Goal: Task Accomplishment & Management: Manage account settings

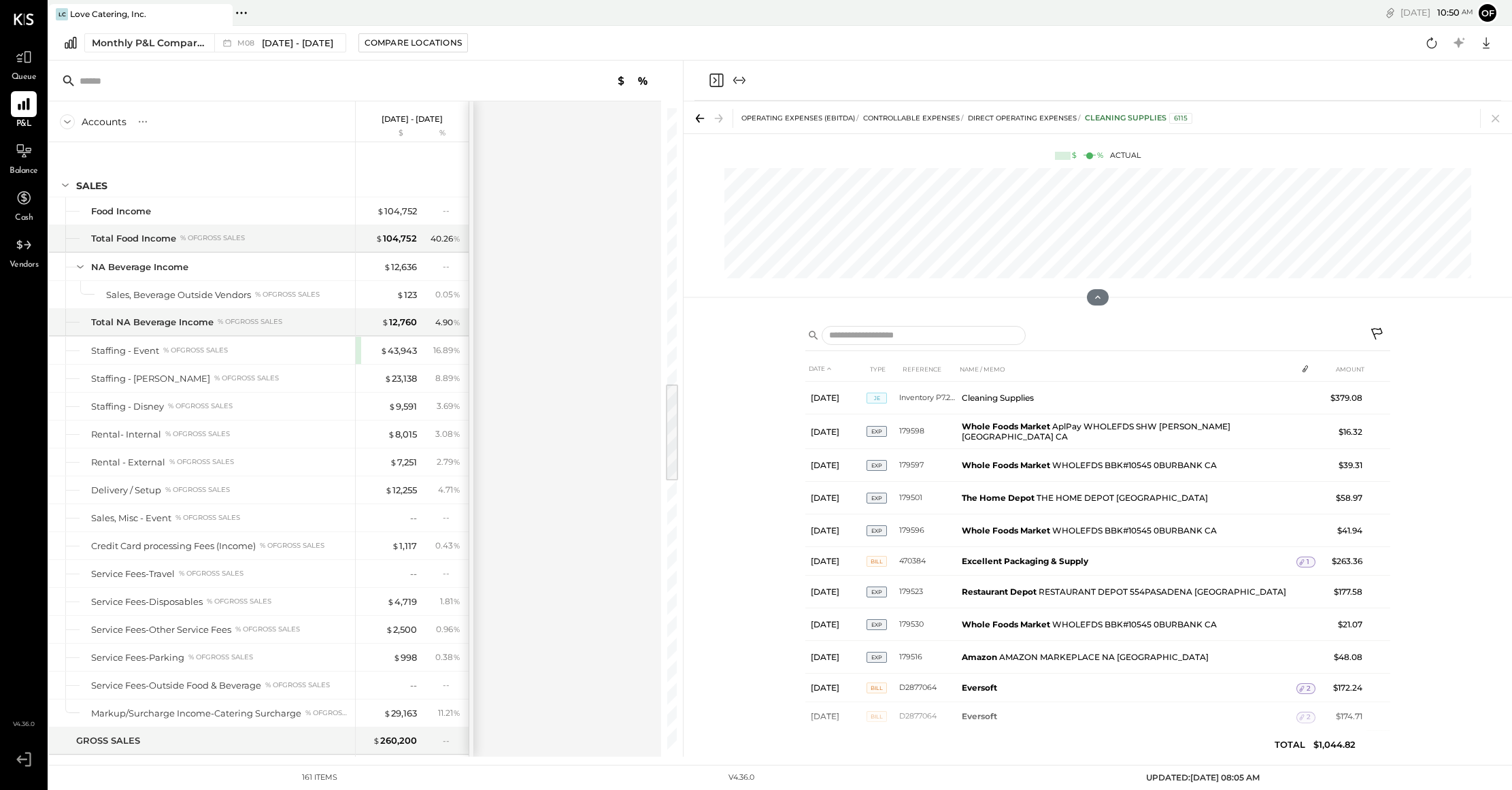
scroll to position [1764, 0]
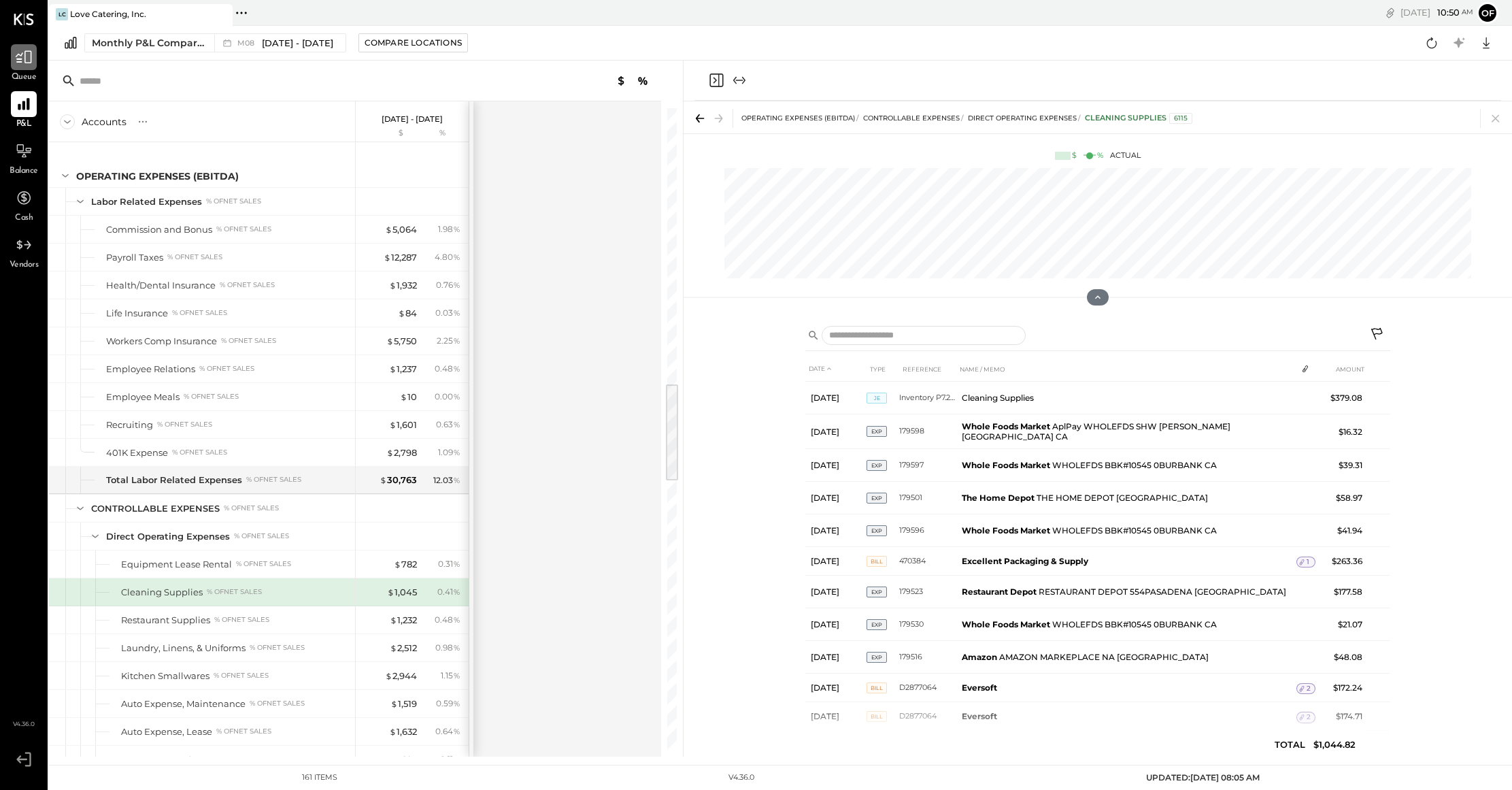
click at [31, 56] on icon at bounding box center [23, 57] width 18 height 18
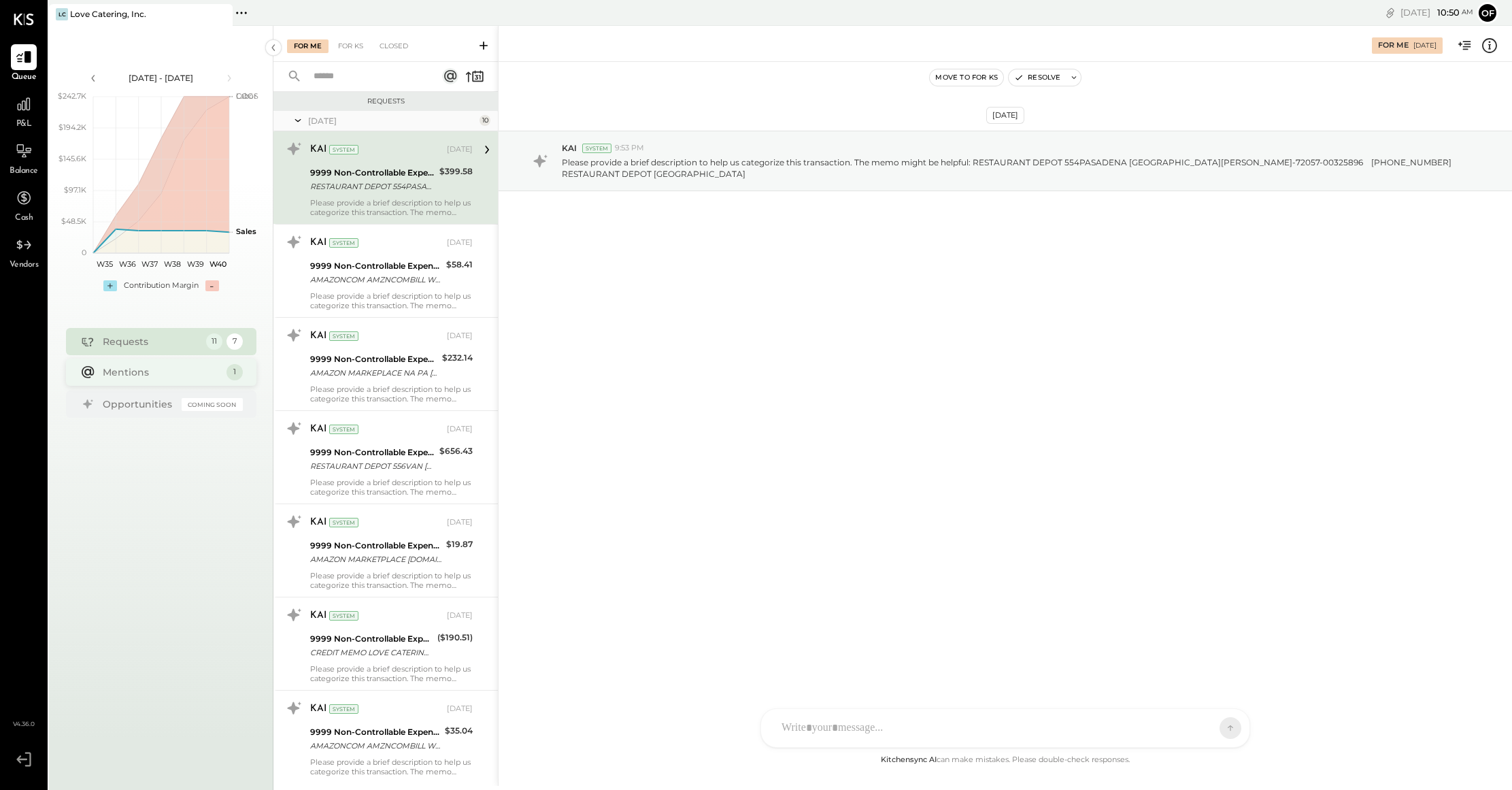
click at [206, 372] on div "Mentions" at bounding box center [161, 372] width 117 height 14
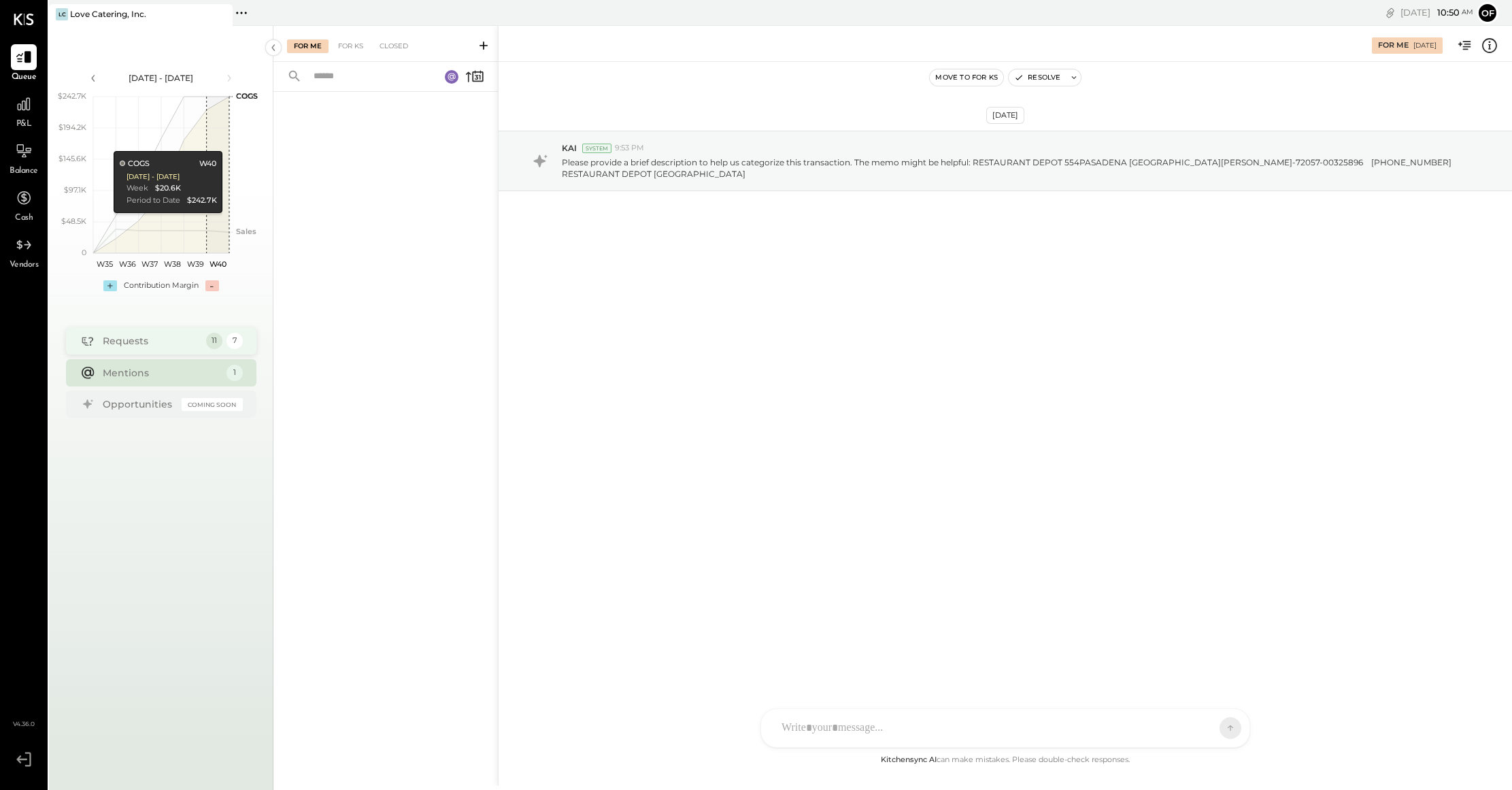
click at [160, 337] on div "Requests" at bounding box center [151, 341] width 97 height 14
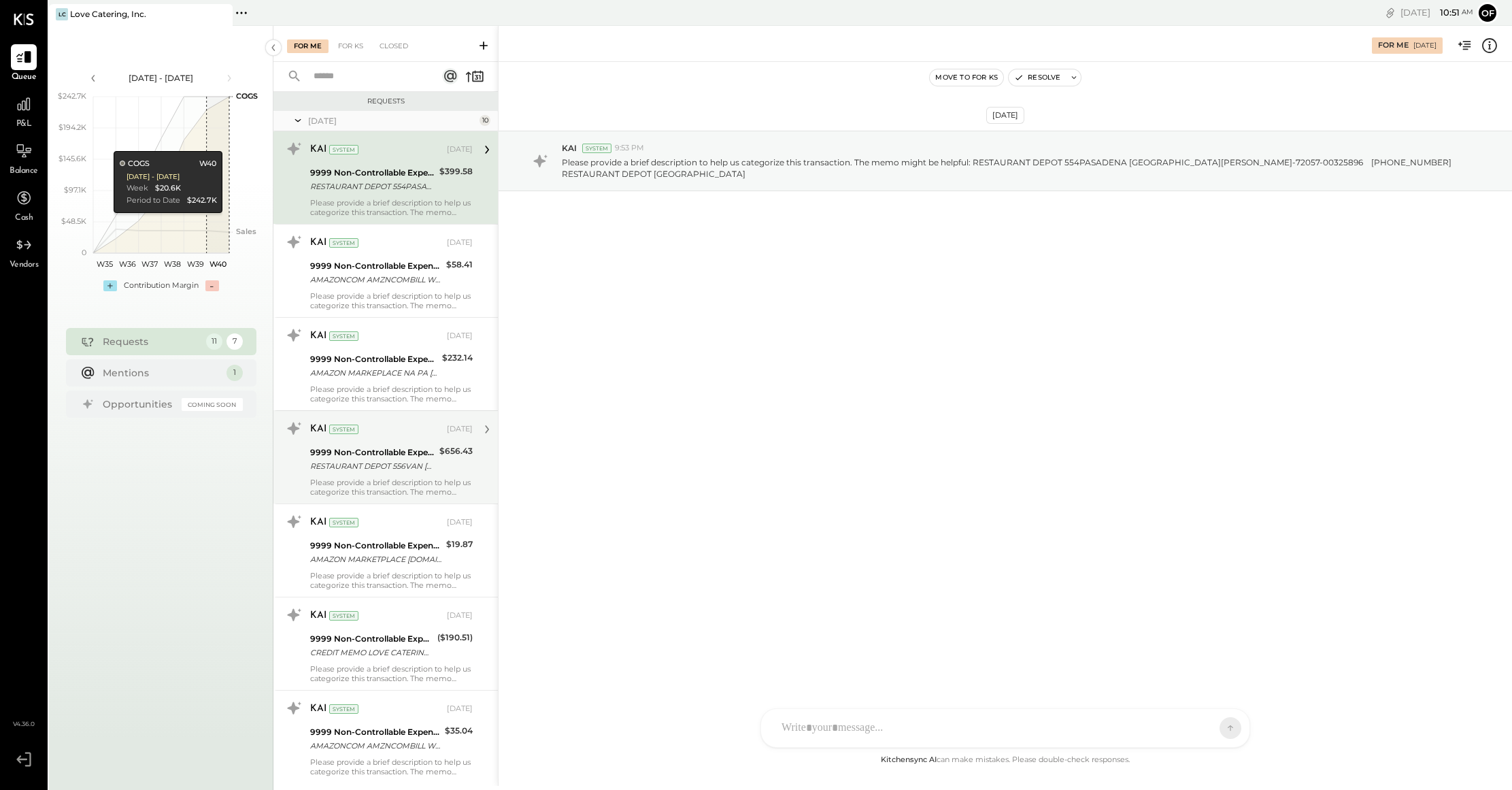
click at [407, 474] on div "9999 Non-Controllable Expenses:Other Income and Expenses:To Be Classified P&L R…" at bounding box center [372, 458] width 125 height 30
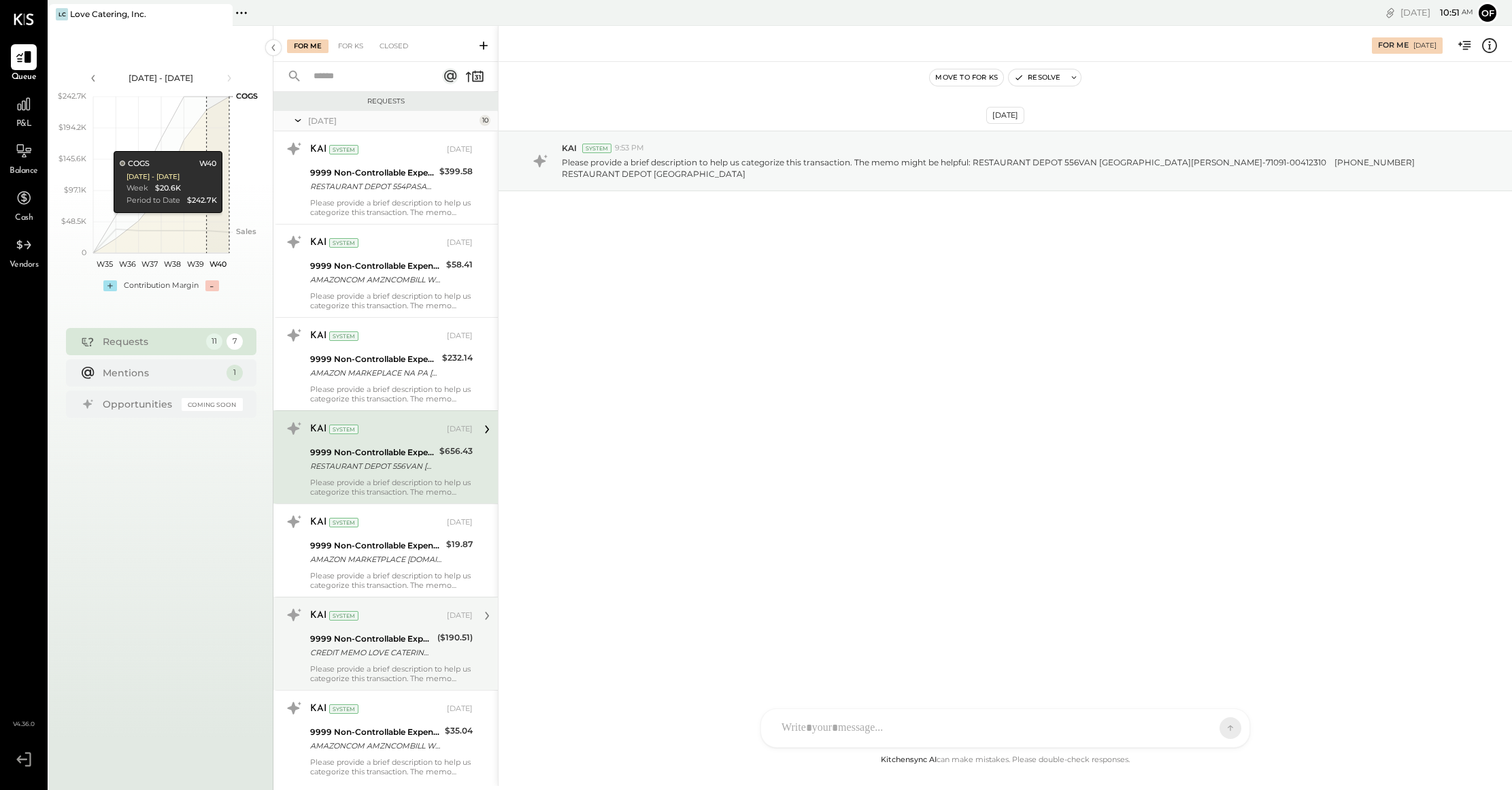
scroll to position [3, 0]
click at [402, 662] on div "Please provide a brief description to help us categorize this transaction. The …" at bounding box center [392, 670] width 163 height 19
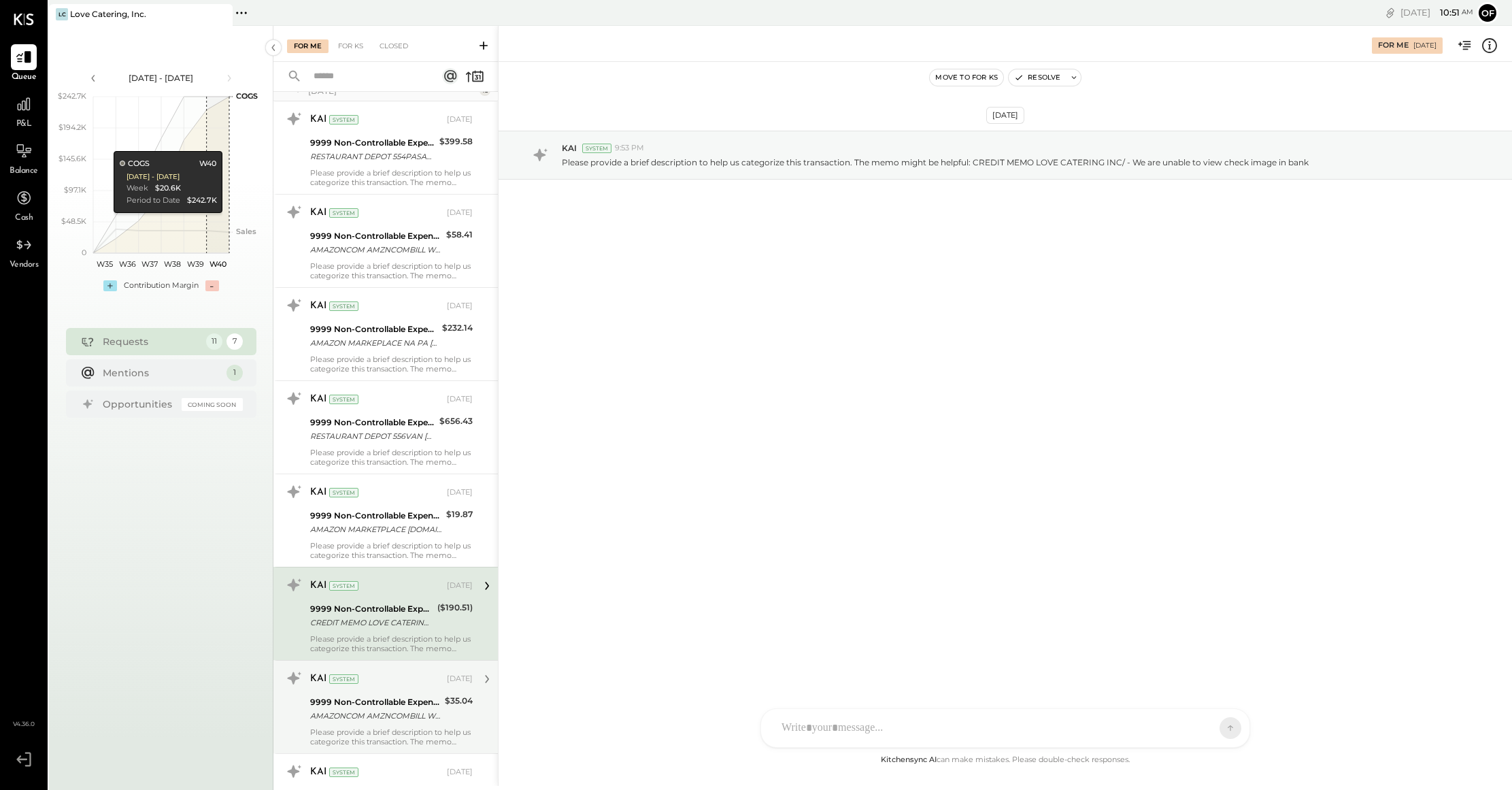
scroll to position [33, 0]
click at [372, 706] on div "AMAZONCOM AMZNCOMBILL WA [PERSON_NAME]-71075-7DJGKGAUES1 MERCHANDISE [DOMAIN_NA…" at bounding box center [376, 713] width 131 height 14
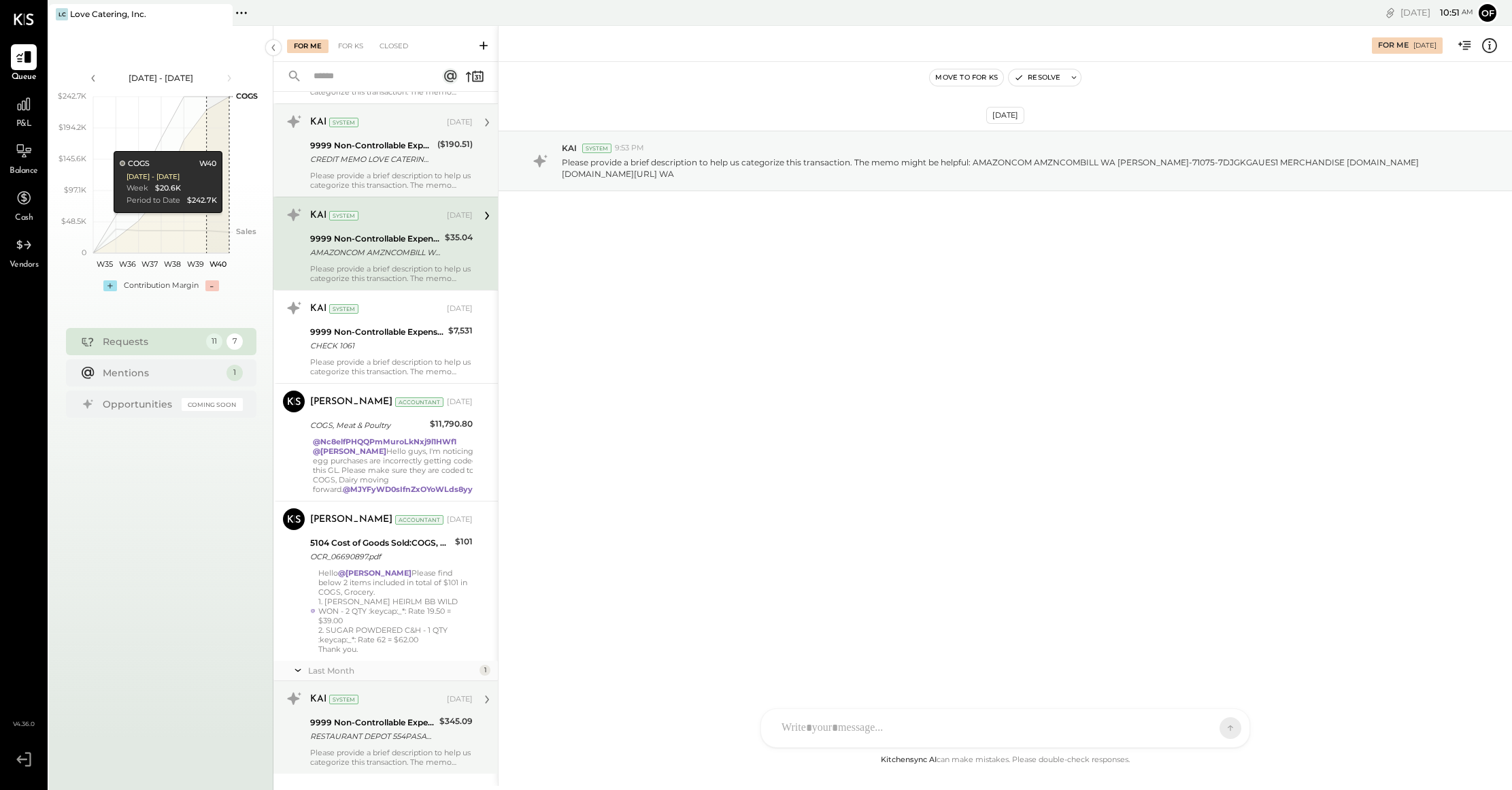
scroll to position [494, 0]
click at [383, 730] on div "RESTAURANT DEPOT 554PASADENA [GEOGRAPHIC_DATA]" at bounding box center [372, 735] width 125 height 14
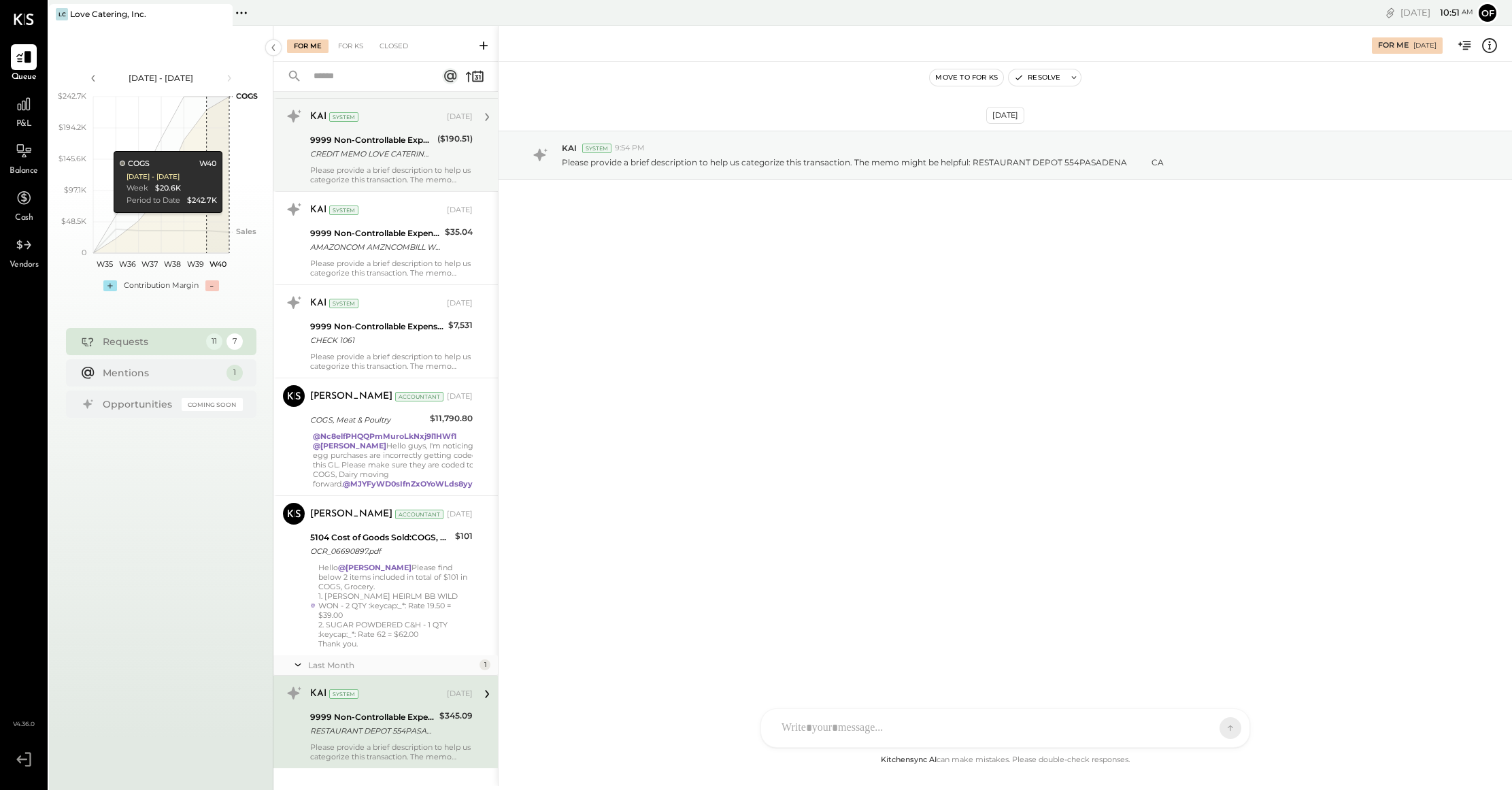
scroll to position [526, 0]
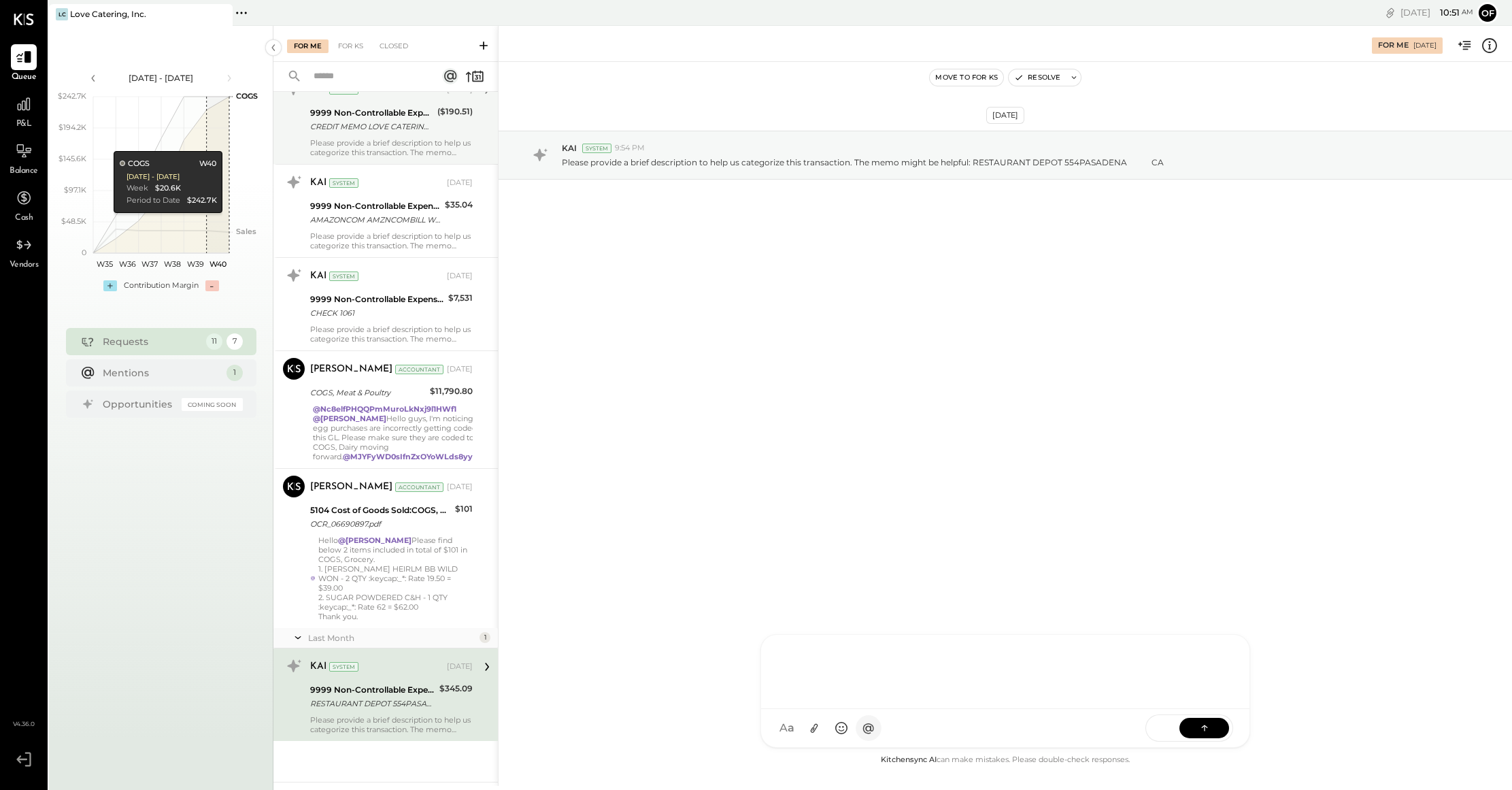
drag, startPoint x: 873, startPoint y: 724, endPoint x: 872, endPoint y: 736, distance: 12.0
click at [873, 697] on div at bounding box center [1005, 669] width 462 height 55
